Goal: Task Accomplishment & Management: Use online tool/utility

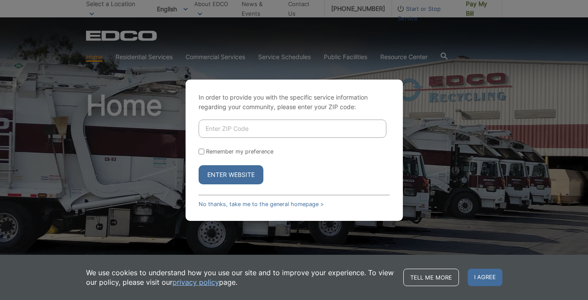
click at [262, 132] on input "Enter ZIP Code" at bounding box center [293, 129] width 188 height 18
type input "92078"
click at [200, 152] on input "Remember my preference" at bounding box center [202, 152] width 6 height 6
checkbox input "true"
click at [225, 175] on button "Enter Website" at bounding box center [231, 174] width 65 height 19
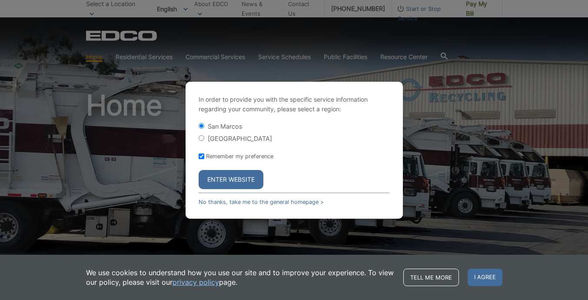
click at [242, 178] on button "Enter Website" at bounding box center [231, 179] width 65 height 19
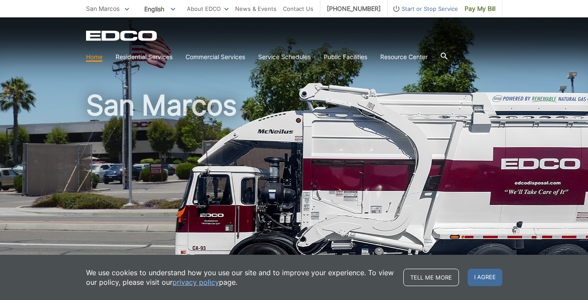
click at [489, 10] on span "Pay My Bill" at bounding box center [480, 9] width 31 height 10
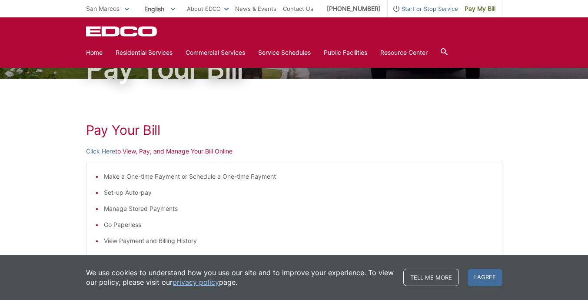
scroll to position [69, 0]
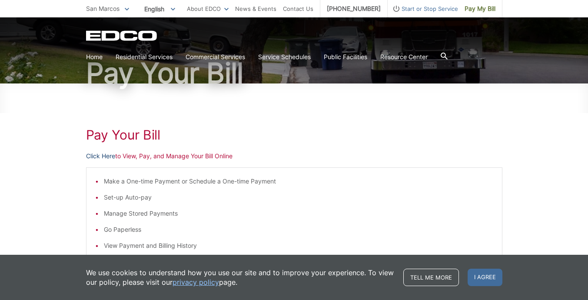
click at [102, 158] on link "Click Here" at bounding box center [100, 156] width 29 height 10
click at [110, 156] on link "Click Here" at bounding box center [100, 156] width 29 height 10
